Goal: Find specific page/section: Find specific page/section

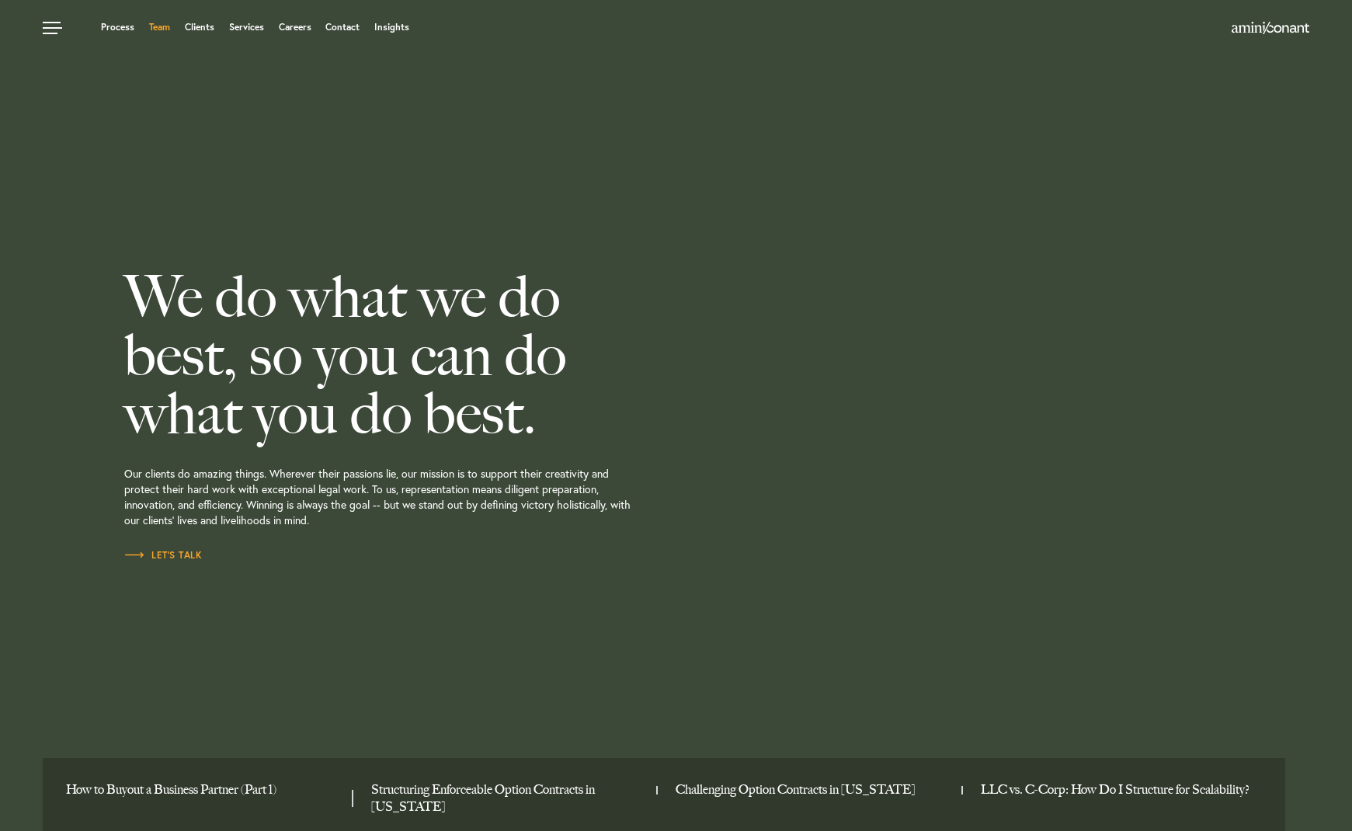
click at [151, 28] on link "Team" at bounding box center [159, 27] width 21 height 9
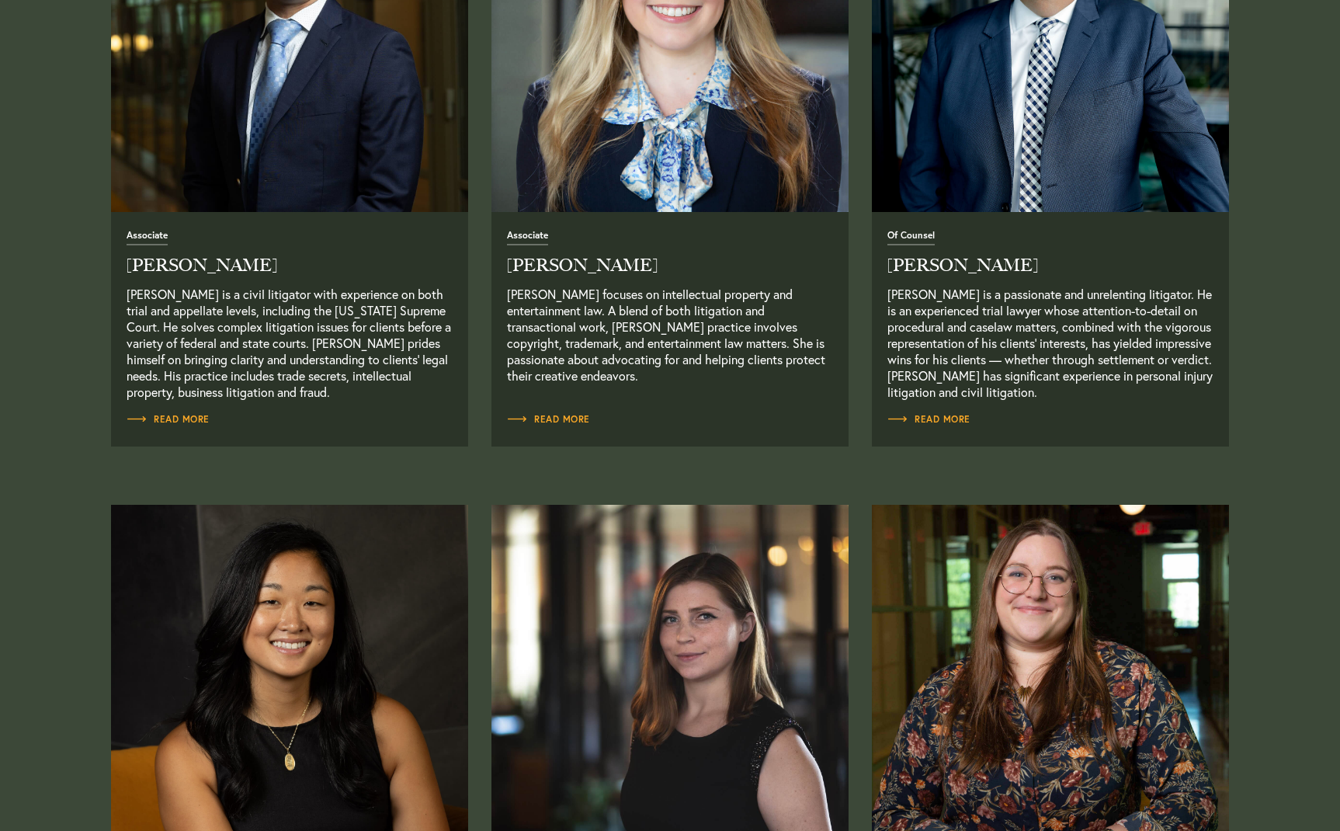
scroll to position [2174, 0]
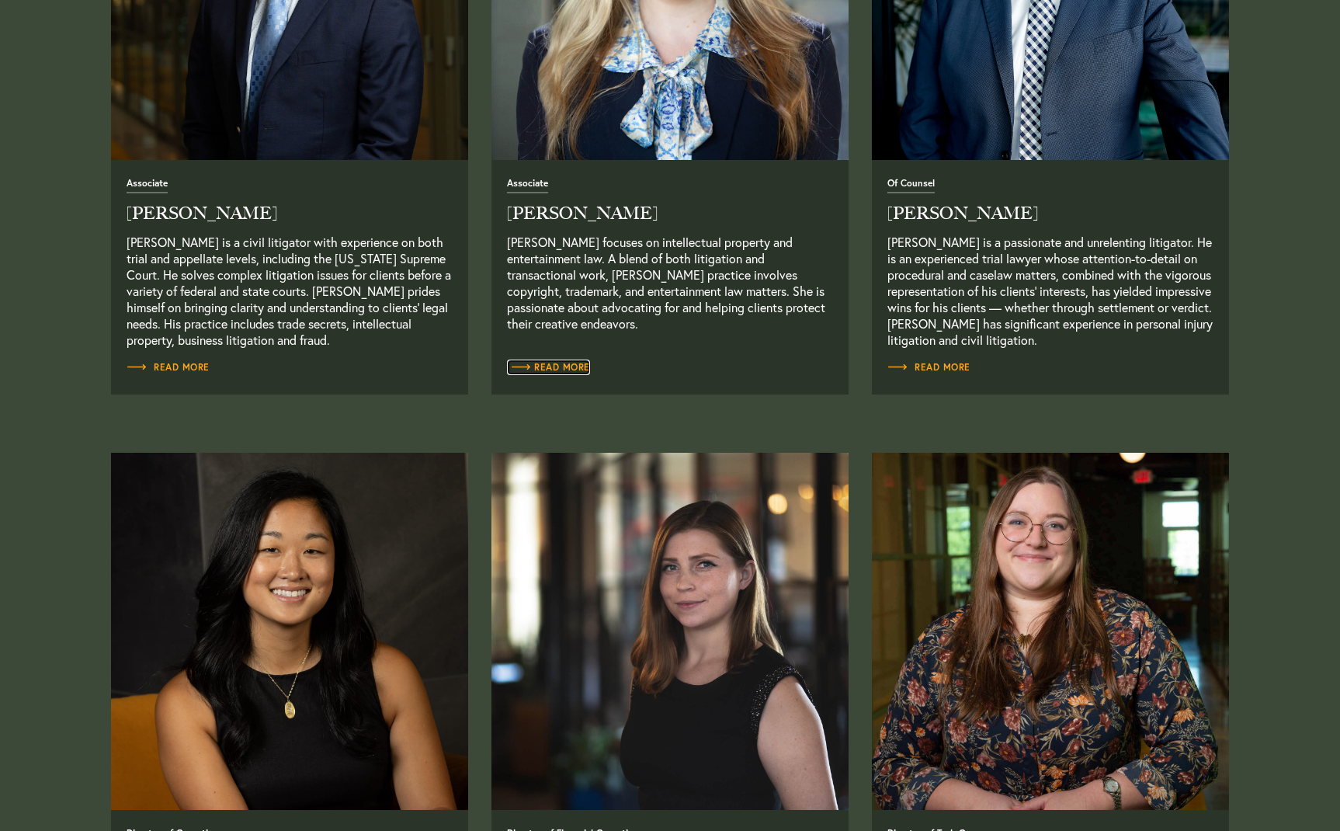
click at [564, 370] on span "Read More" at bounding box center [548, 367] width 83 height 9
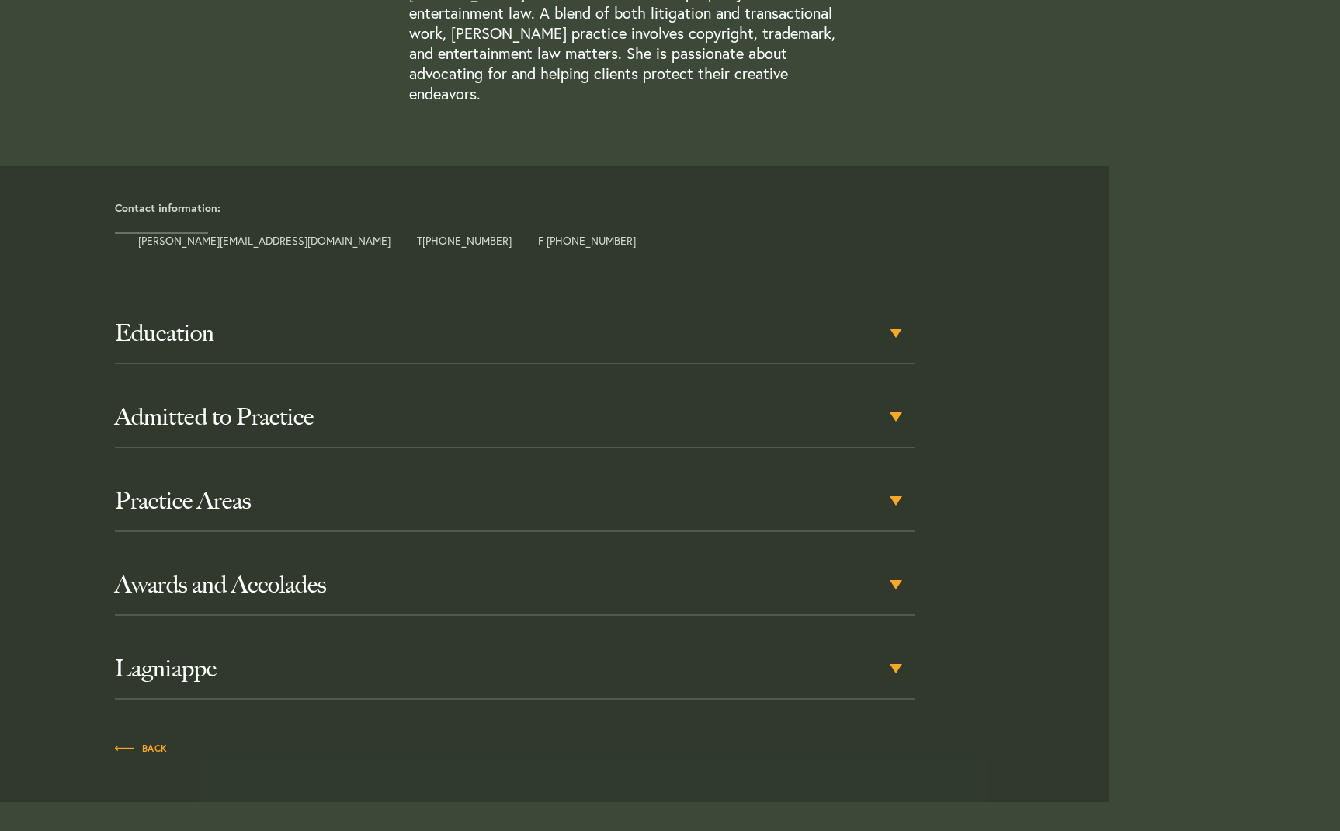
scroll to position [544, 0]
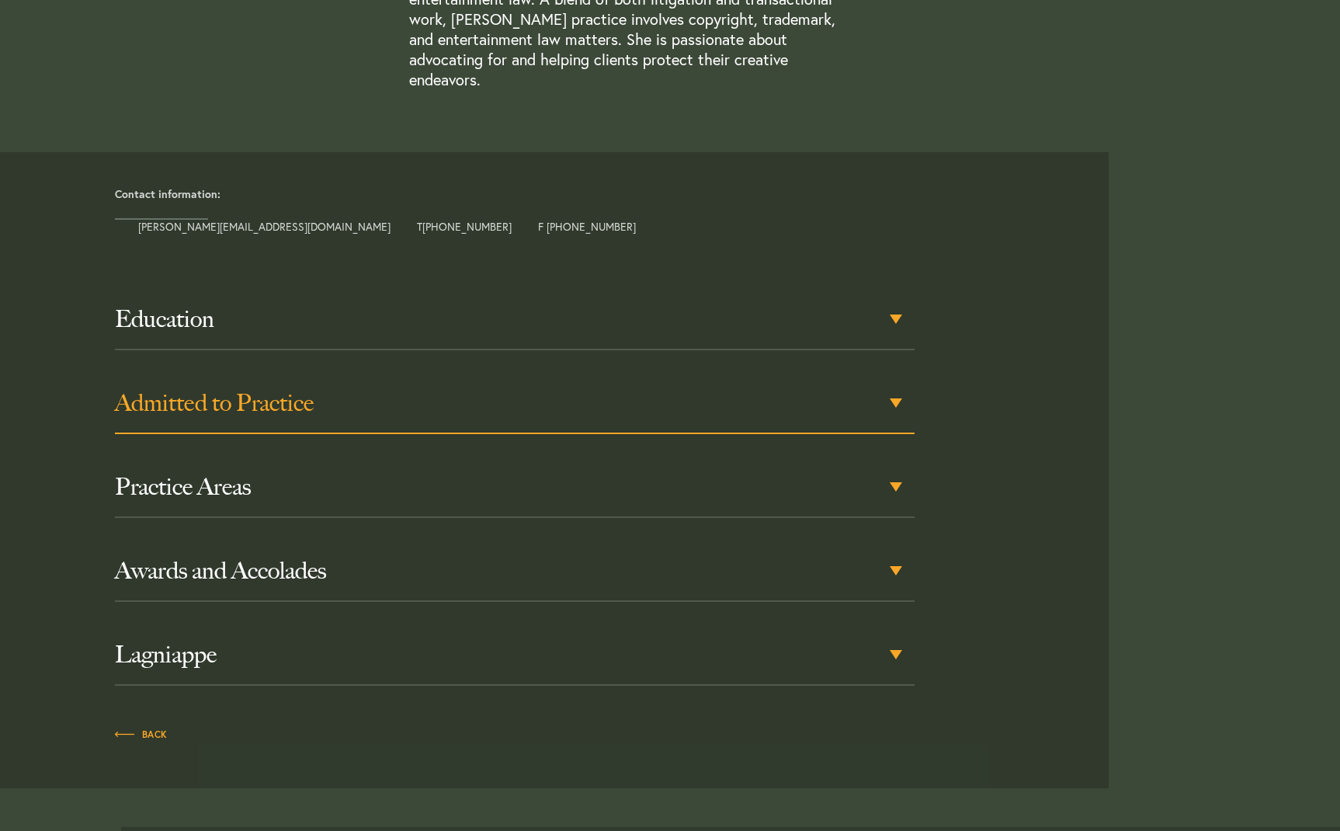
click at [895, 380] on div "Admitted to Practice" at bounding box center [515, 403] width 800 height 61
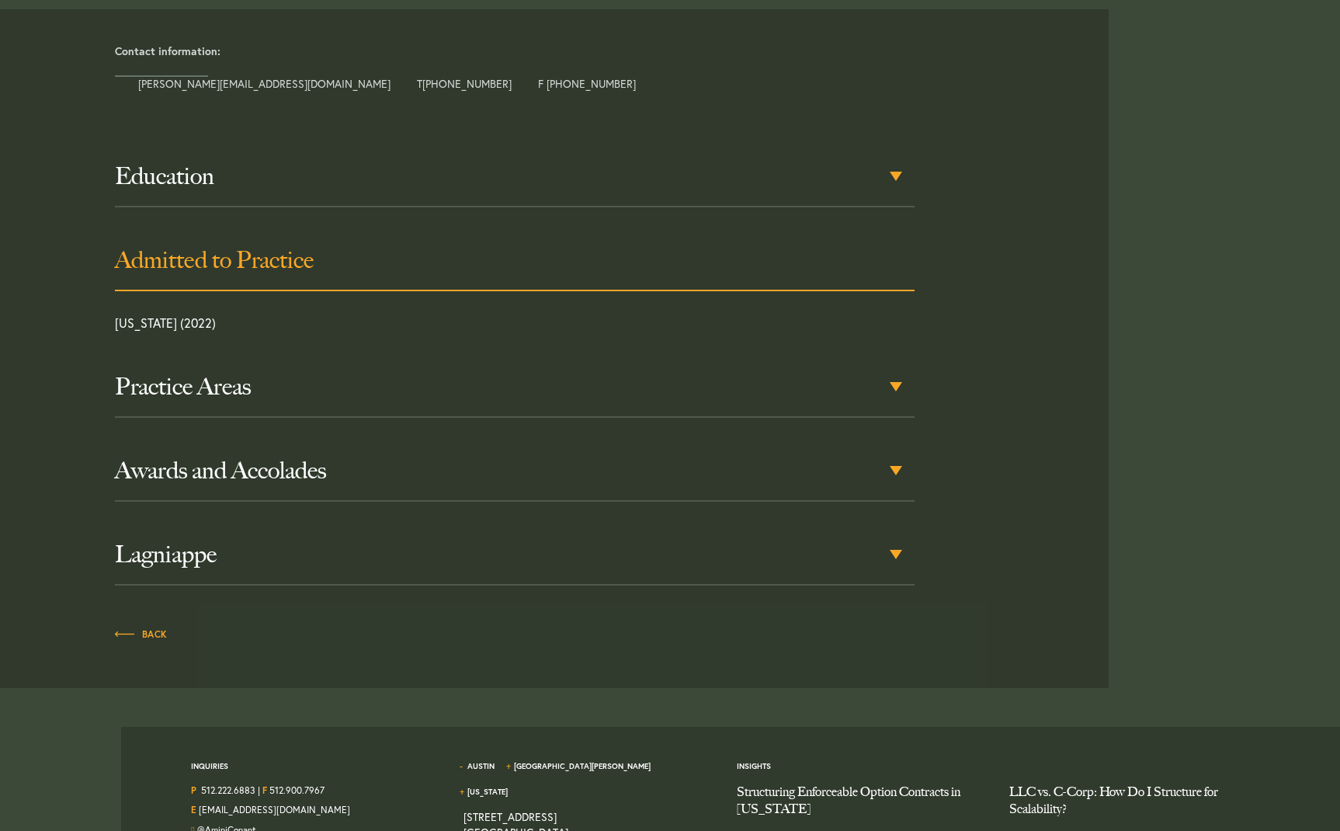
scroll to position [690, 0]
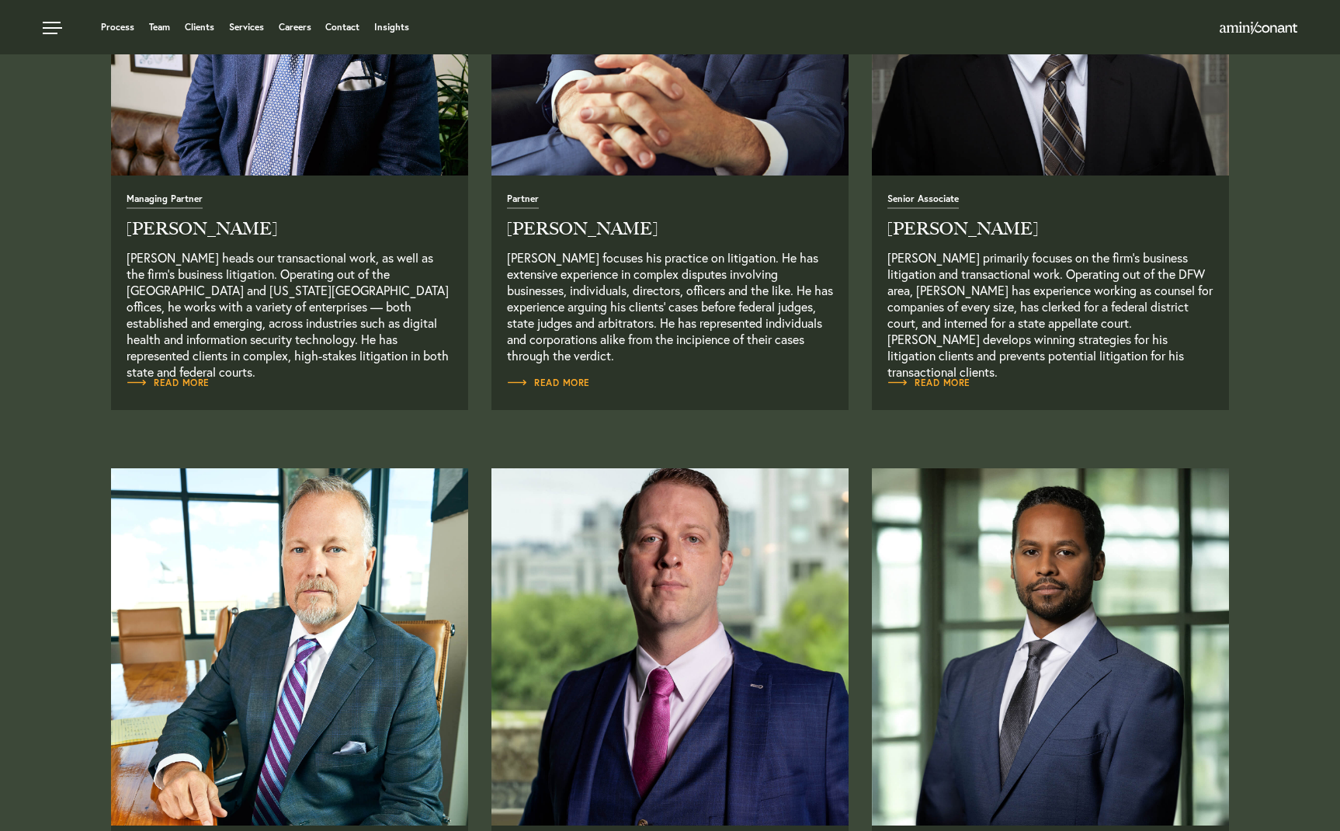
scroll to position [854, 0]
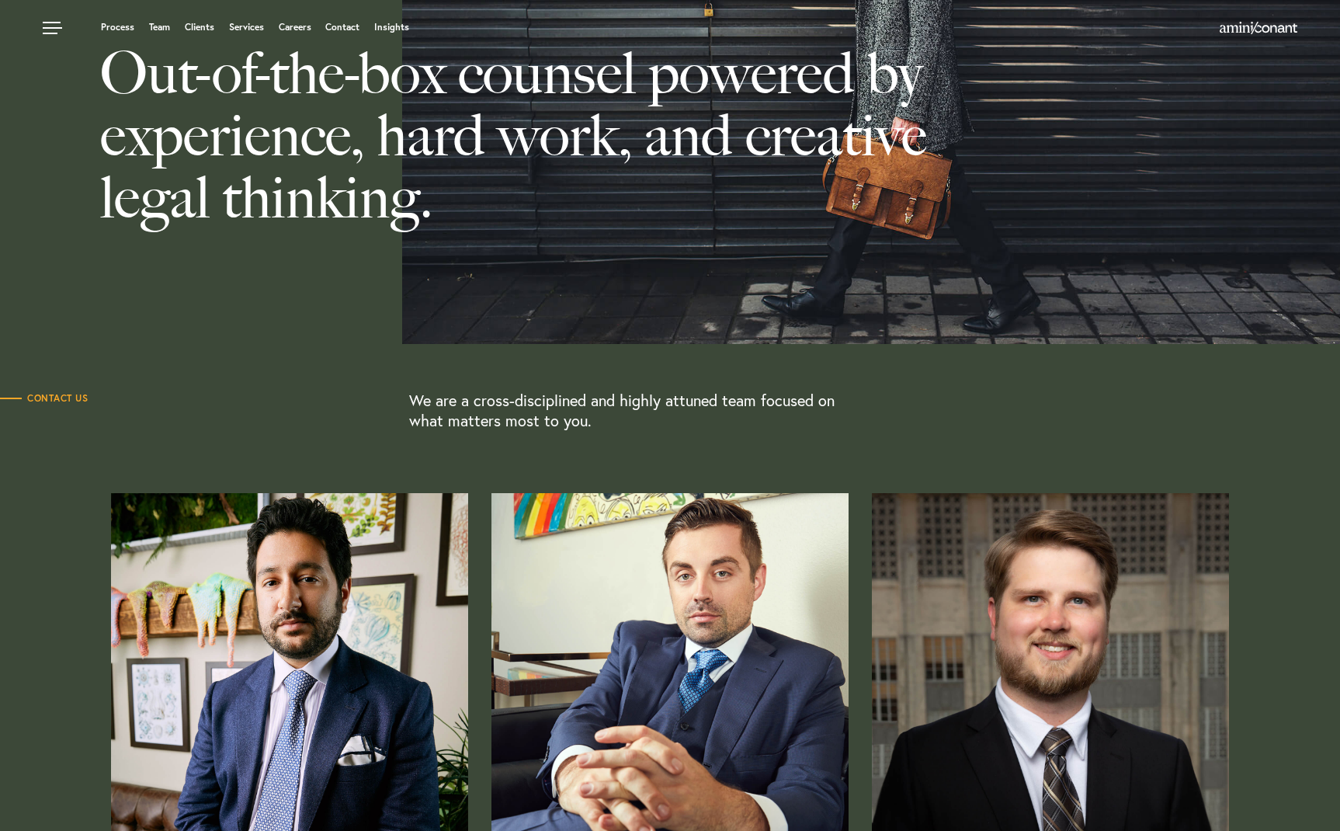
scroll to position [0, 0]
